Goal: Navigation & Orientation: Find specific page/section

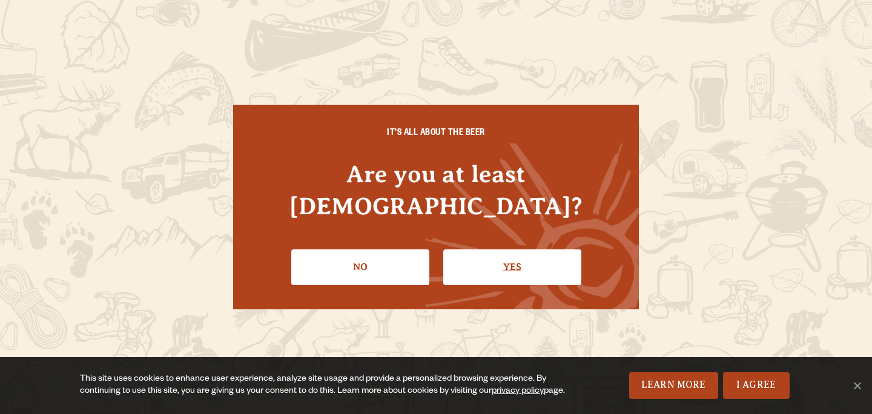
click at [483, 254] on link "Yes" at bounding box center [512, 266] width 138 height 35
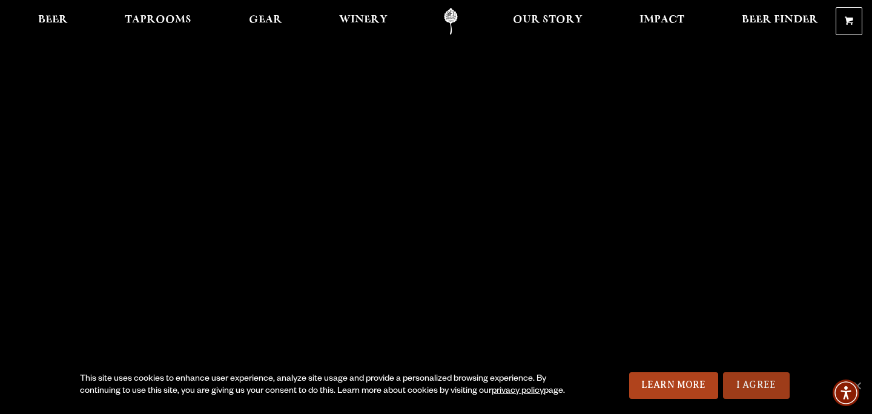
click at [752, 385] on link "I Agree" at bounding box center [756, 385] width 67 height 27
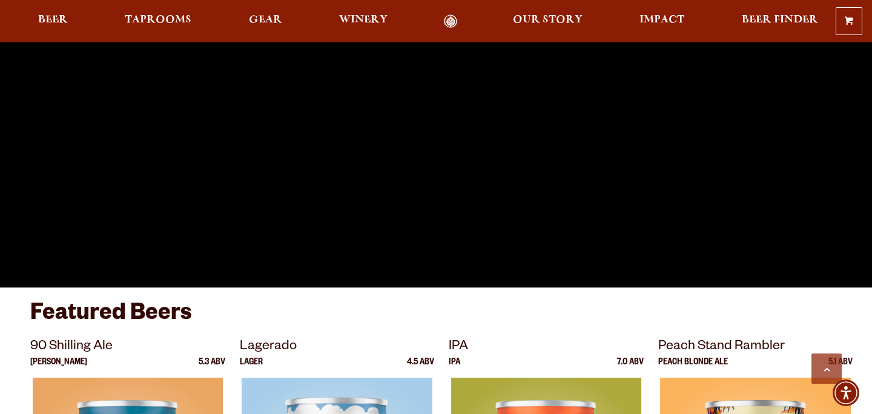
scroll to position [99, 0]
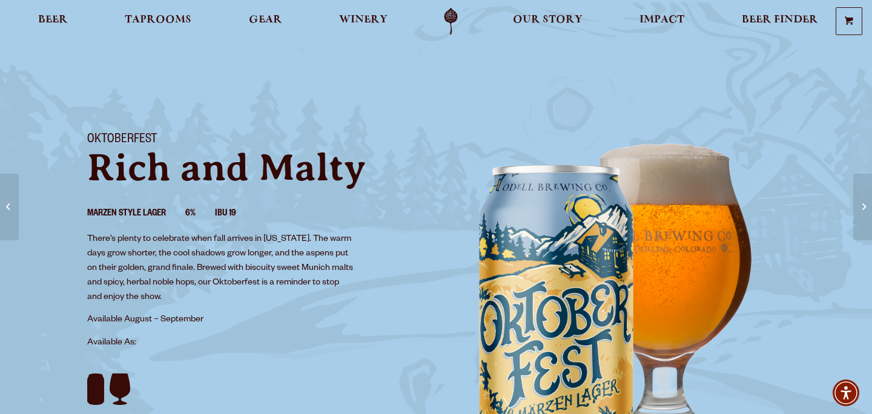
click at [454, 21] on link "Odell Home" at bounding box center [450, 21] width 45 height 27
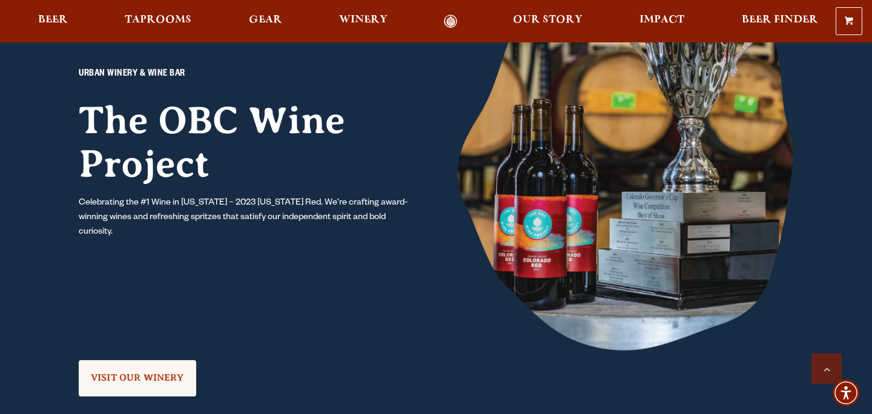
scroll to position [713, 0]
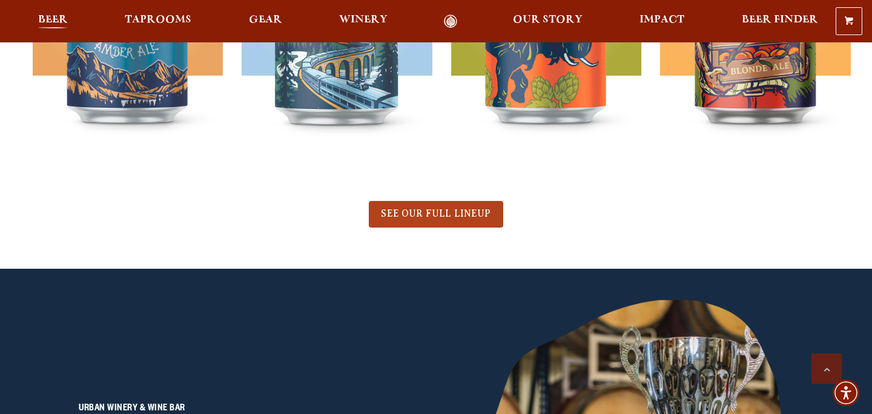
click at [56, 15] on span "Beer" at bounding box center [53, 20] width 30 height 10
